Goal: Transaction & Acquisition: Purchase product/service

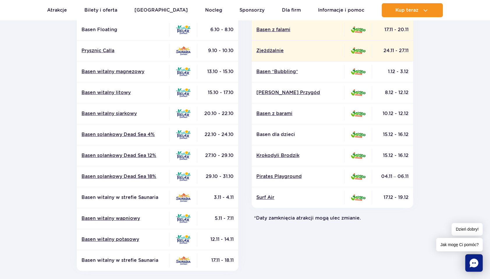
scroll to position [38, 0]
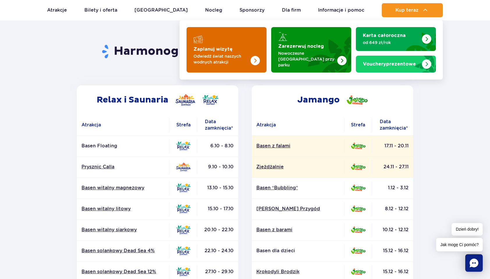
click at [250, 40] on img "Zaplanuj wizytę" at bounding box center [243, 49] width 46 height 45
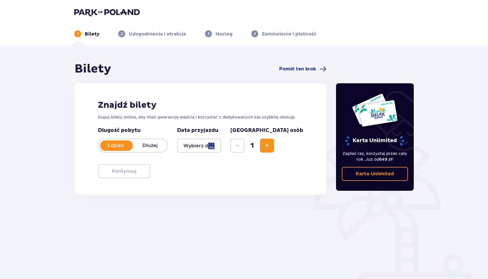
click at [200, 143] on div at bounding box center [199, 145] width 44 height 14
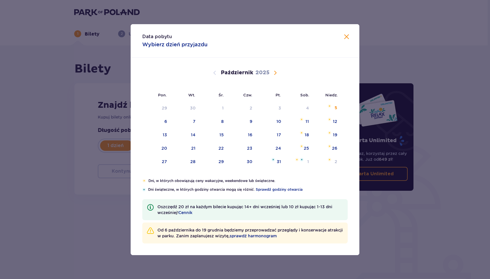
click at [277, 73] on span "Następny miesiąc" at bounding box center [275, 72] width 7 height 7
click at [307, 107] on div "6" at bounding box center [307, 108] width 3 height 6
type input "06.12.25"
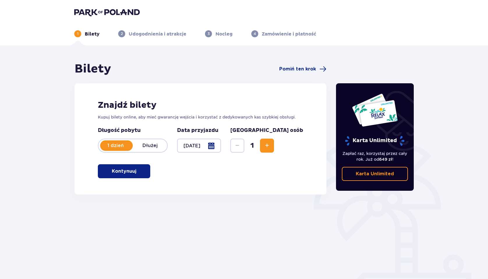
click at [270, 147] on span "Zwiększ" at bounding box center [266, 145] width 7 height 7
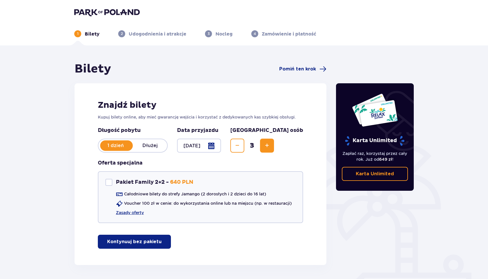
click at [270, 147] on span "Zwiększ" at bounding box center [266, 145] width 7 height 7
click at [149, 241] on p "Kontynuuj bez pakietu" at bounding box center [134, 241] width 54 height 6
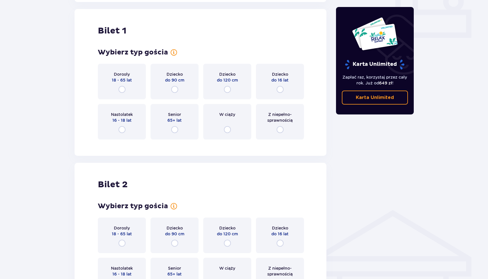
scroll to position [265, 0]
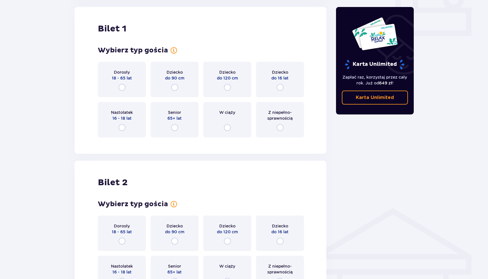
click at [129, 85] on div "Dorosły 18 - 65 lat" at bounding box center [122, 79] width 48 height 35
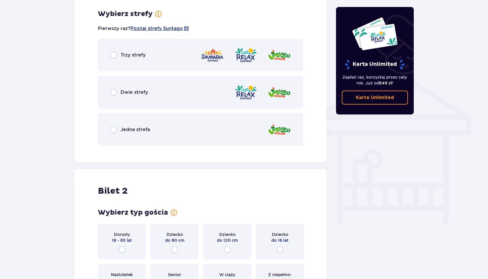
scroll to position [407, 0]
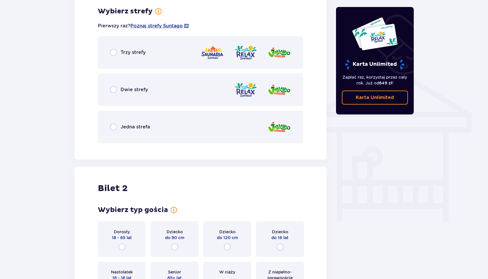
click at [122, 54] on span "Trzy strefy" at bounding box center [132, 52] width 25 height 6
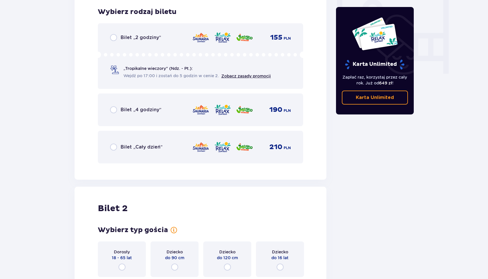
scroll to position [554, 0]
click at [130, 148] on span "Bilet „Cały dzień”" at bounding box center [141, 146] width 42 height 6
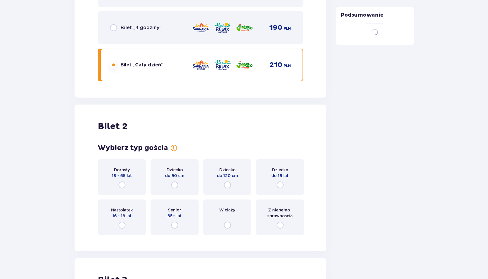
scroll to position [733, 0]
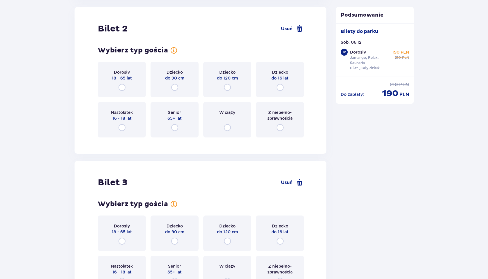
click at [123, 83] on div "Dorosły 18 - 65 lat" at bounding box center [122, 79] width 48 height 35
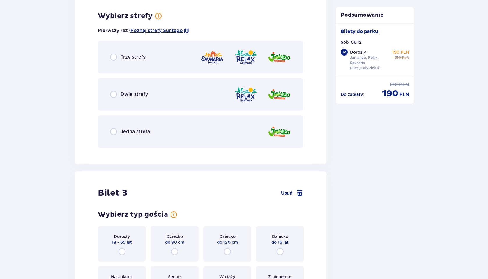
scroll to position [875, 0]
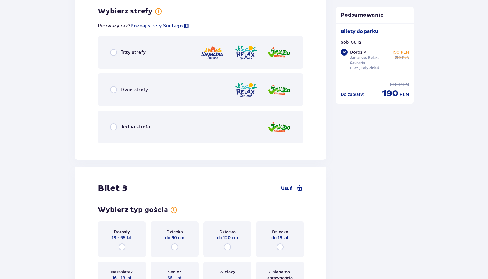
click at [131, 53] on span "Trzy strefy" at bounding box center [132, 52] width 25 height 6
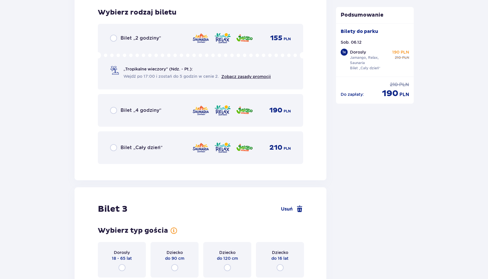
scroll to position [1023, 0]
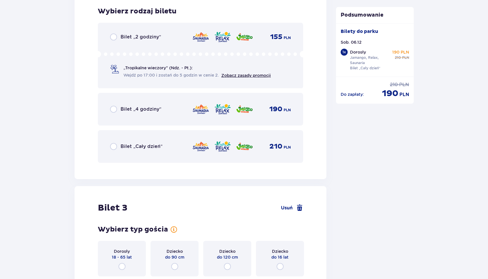
click at [138, 144] on span "Bilet „Cały dzień”" at bounding box center [141, 146] width 42 height 6
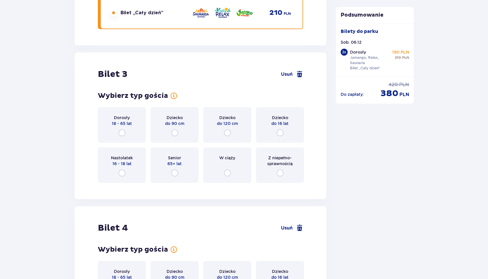
scroll to position [1202, 0]
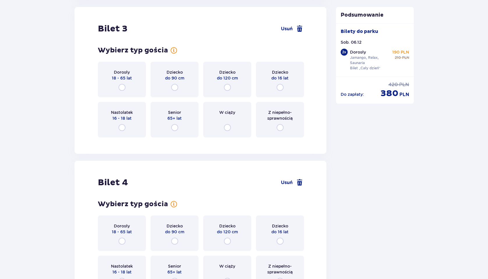
click at [128, 85] on div "Dorosły 18 - 65 lat" at bounding box center [122, 79] width 48 height 35
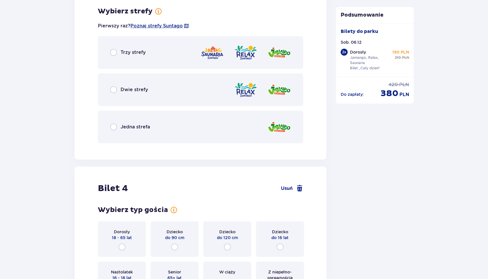
click at [129, 54] on span "Trzy strefy" at bounding box center [132, 52] width 25 height 6
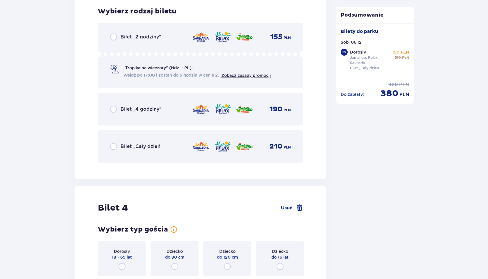
click at [139, 151] on div "Bilet „Cały dzień” 210 PLN" at bounding box center [200, 146] width 181 height 12
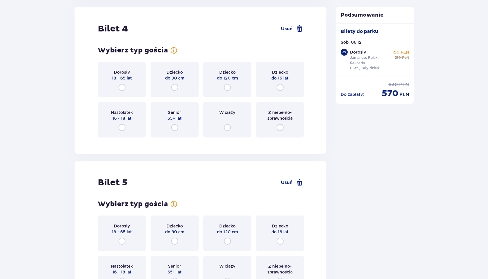
click at [130, 123] on div "Nastolatek 16 - 18 lat" at bounding box center [122, 119] width 48 height 35
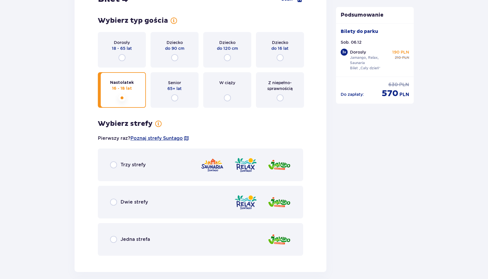
scroll to position [1608, 0]
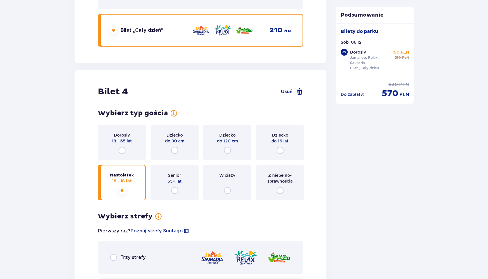
click at [134, 144] on div "Dorosły 18 - 65 lat" at bounding box center [122, 142] width 48 height 35
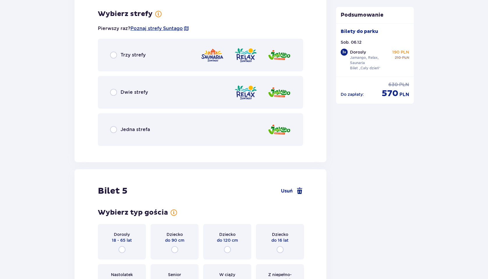
scroll to position [1813, 0]
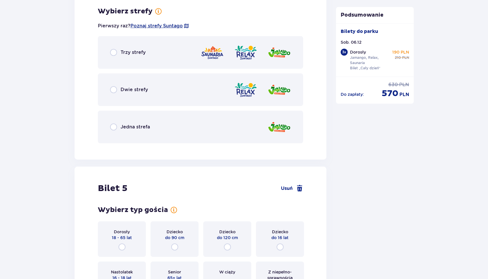
click at [186, 94] on div "Dwie strefy" at bounding box center [200, 89] width 205 height 33
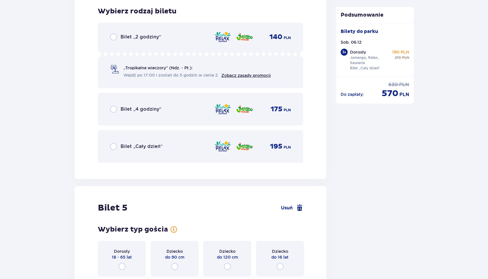
click at [182, 149] on div "Bilet „Cały dzień” 195 PLN" at bounding box center [200, 146] width 181 height 12
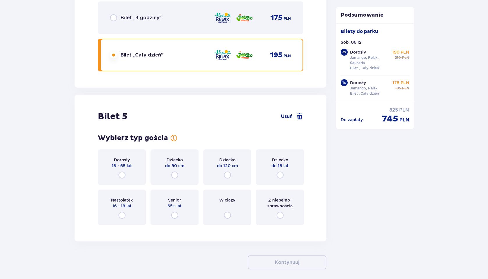
scroll to position [2077, 0]
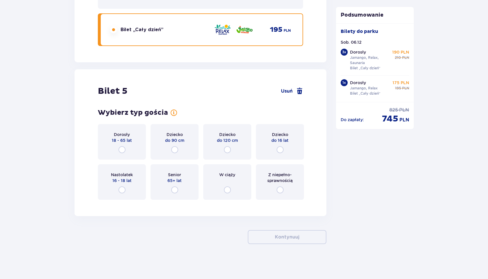
click at [271, 150] on div "Dziecko do 16 lat" at bounding box center [280, 141] width 48 height 35
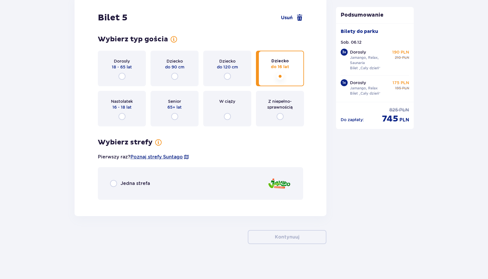
click at [229, 177] on div "Jedna strefa" at bounding box center [200, 183] width 205 height 33
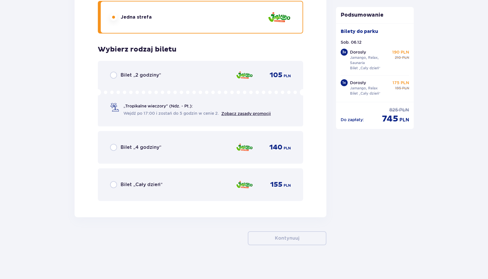
scroll to position [2318, 0]
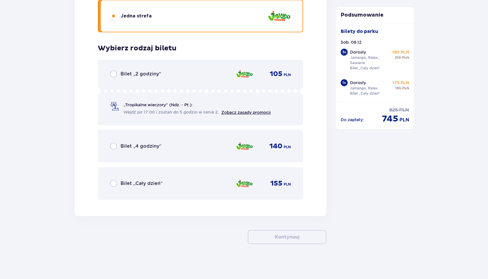
click at [201, 182] on div "Bilet „Cały dzień” 155 PLN" at bounding box center [200, 183] width 181 height 12
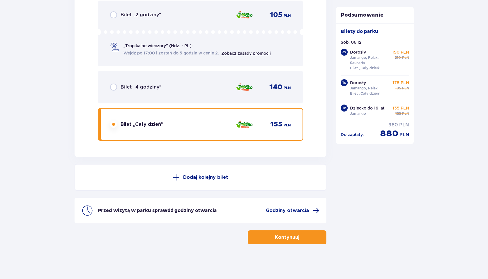
scroll to position [2377, 0]
click at [309, 237] on button "Kontynuuj" at bounding box center [287, 237] width 79 height 14
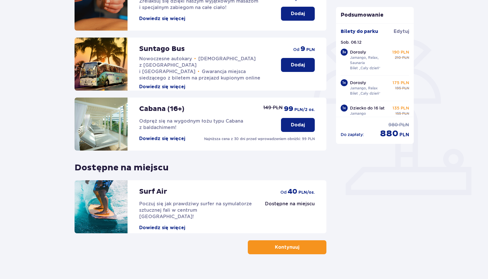
scroll to position [110, 0]
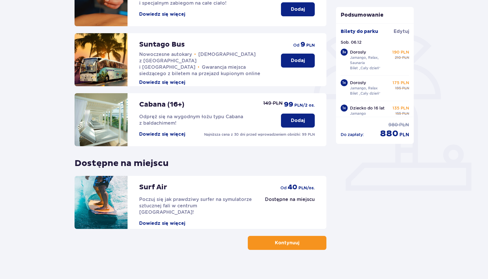
click at [295, 244] on button "Kontynuuj" at bounding box center [287, 243] width 79 height 14
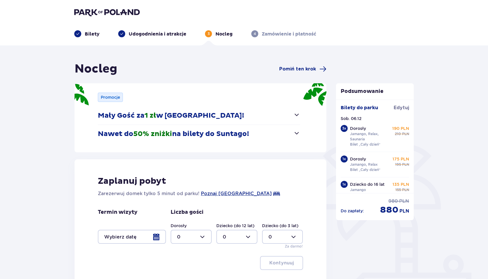
click at [294, 113] on span "button" at bounding box center [296, 114] width 7 height 7
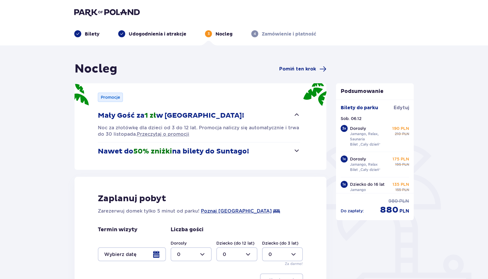
click at [294, 113] on span "button" at bounding box center [296, 114] width 7 height 7
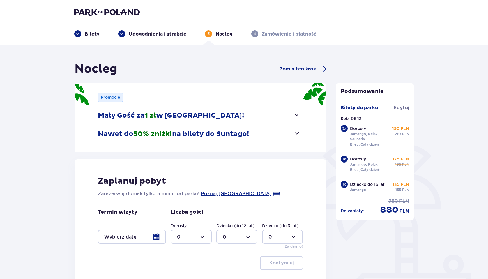
scroll to position [63, 0]
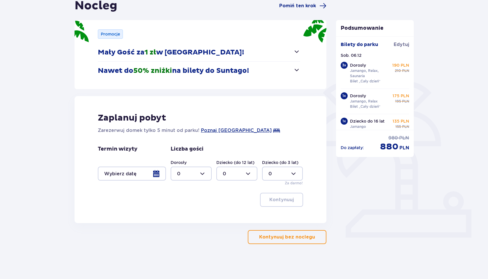
click at [128, 175] on div at bounding box center [132, 173] width 68 height 14
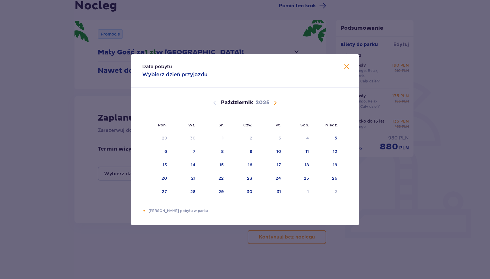
click at [277, 103] on span "Następny miesiąc" at bounding box center [275, 102] width 7 height 7
click at [348, 67] on span "Zamknij" at bounding box center [346, 66] width 7 height 7
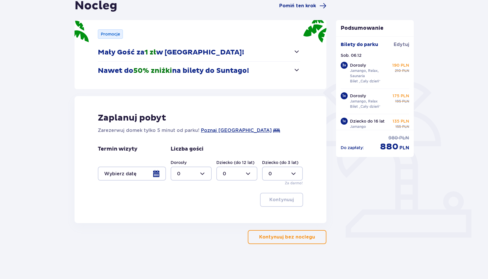
click at [268, 239] on p "Kontynuuj bez noclegu" at bounding box center [287, 237] width 56 height 6
